Goal: Task Accomplishment & Management: Use online tool/utility

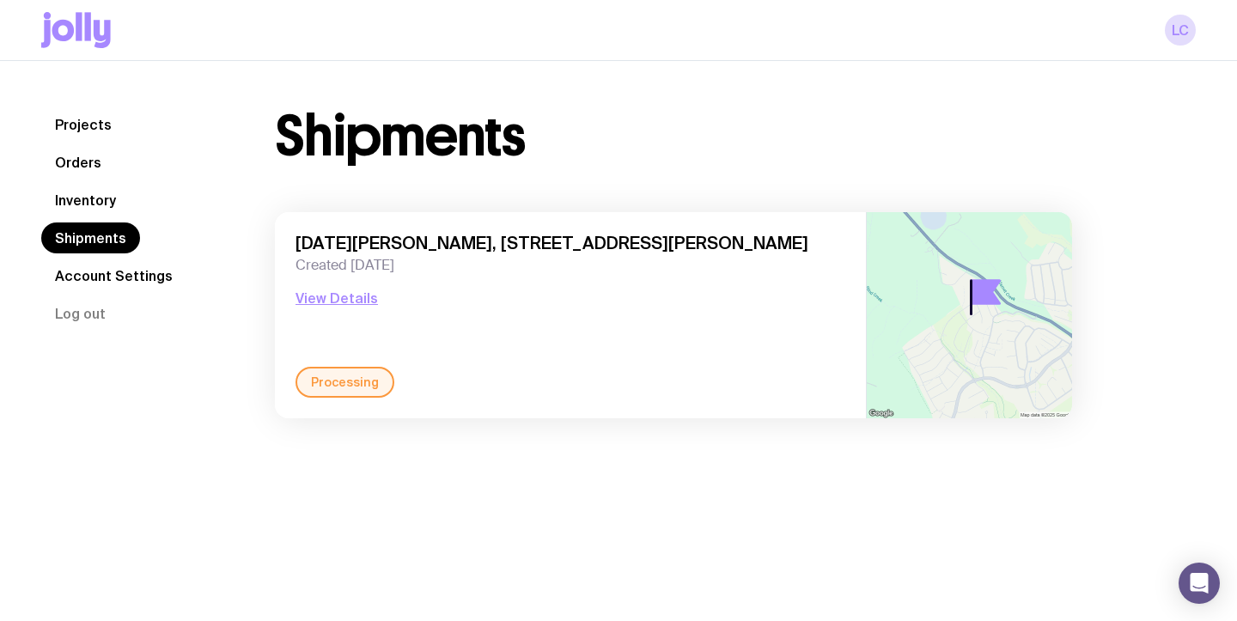
click at [84, 130] on link "Projects" at bounding box center [83, 124] width 84 height 31
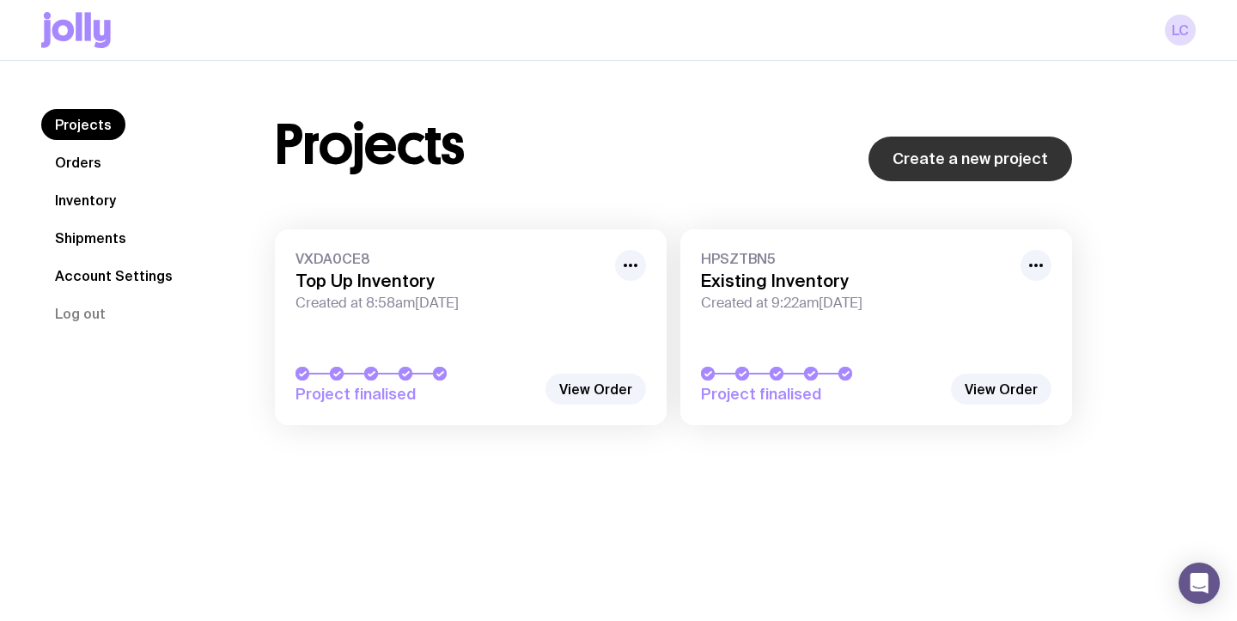
click at [941, 175] on link "Create a new project" at bounding box center [971, 159] width 204 height 45
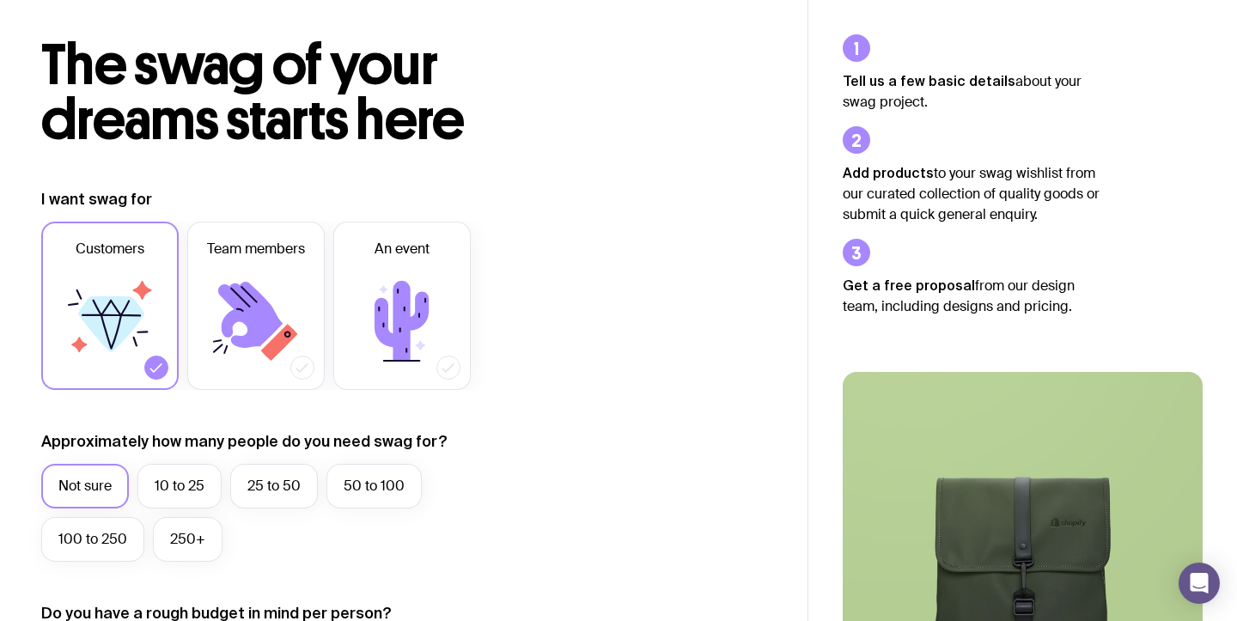
scroll to position [71, 0]
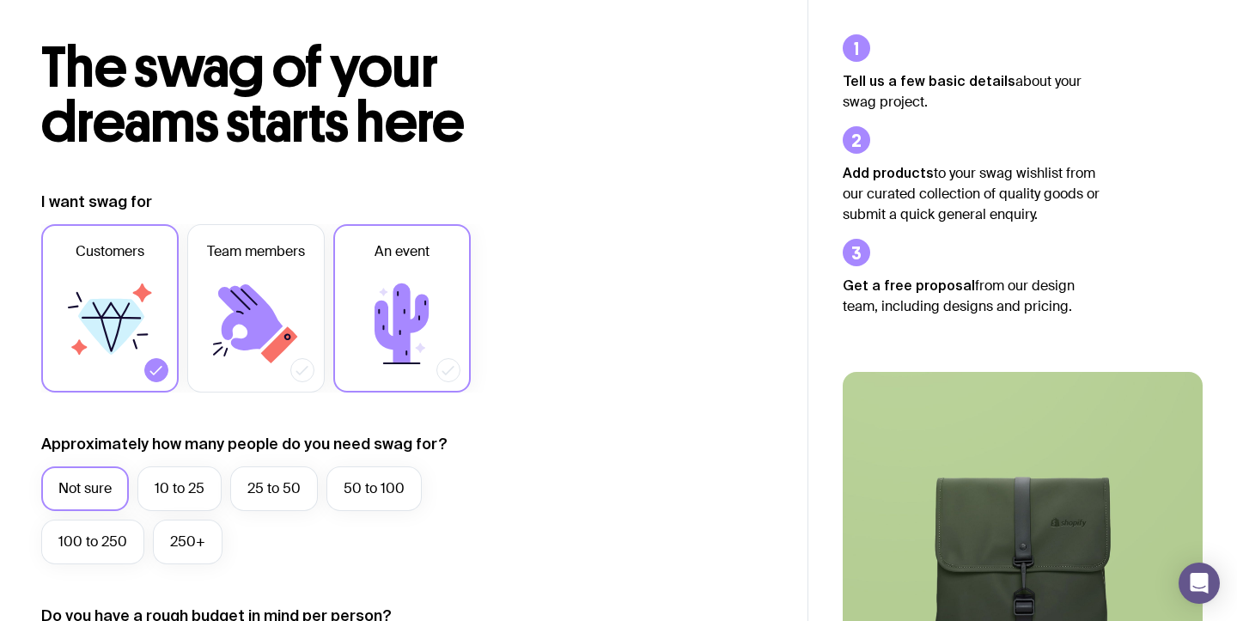
click at [416, 287] on icon at bounding box center [402, 323] width 103 height 103
click at [0, 0] on input "An event" at bounding box center [0, 0] width 0 height 0
click at [119, 340] on icon at bounding box center [111, 327] width 66 height 56
click at [0, 0] on input "Customers" at bounding box center [0, 0] width 0 height 0
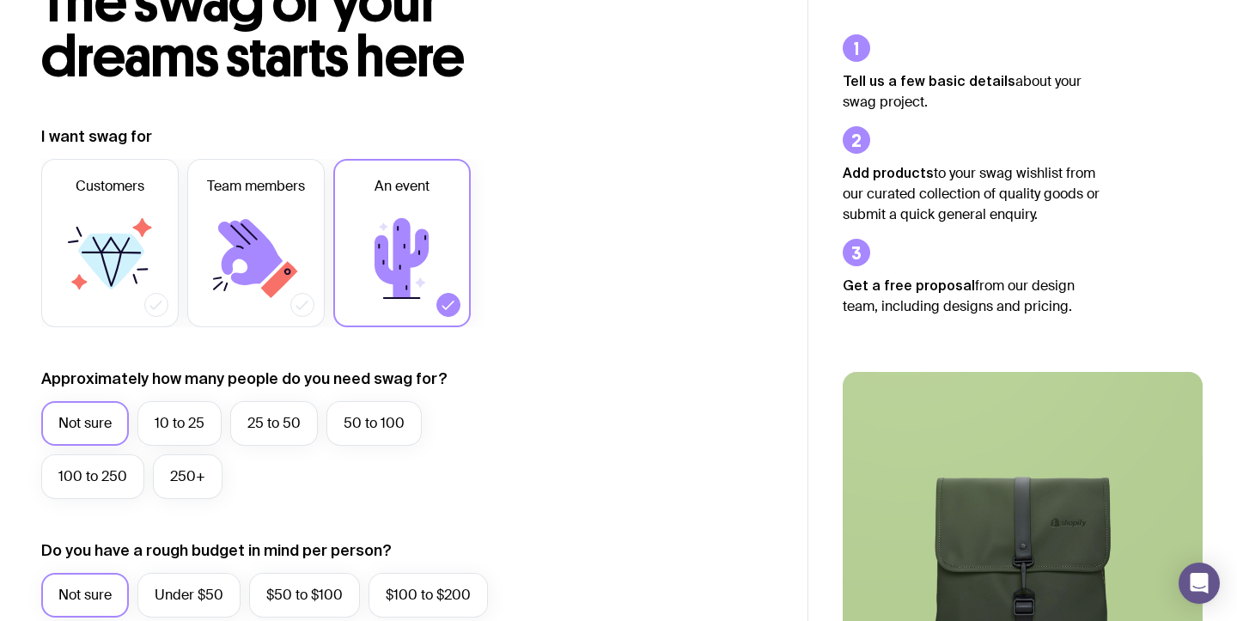
scroll to position [0, 0]
